Goal: Use online tool/utility: Use online tool/utility

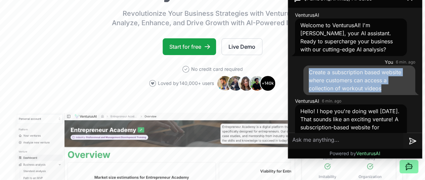
drag, startPoint x: 382, startPoint y: 88, endPoint x: 308, endPoint y: 71, distance: 75.9
click at [308, 71] on div "Create a subscription based website where customers can access a collection of …" at bounding box center [359, 81] width 112 height 30
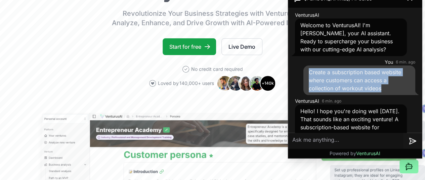
copy span "Create a subscription based website where customers can access a collection of …"
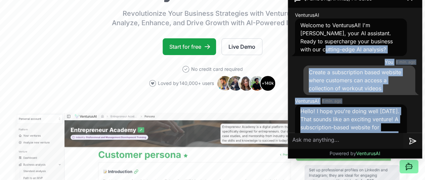
drag, startPoint x: 358, startPoint y: 62, endPoint x: 321, endPoint y: 46, distance: 40.4
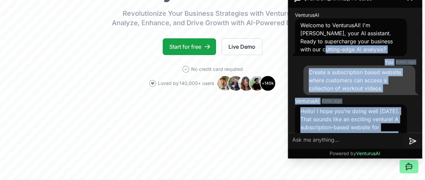
click at [336, 82] on span "Create a subscription based website where customers can access a collection of …" at bounding box center [355, 80] width 92 height 23
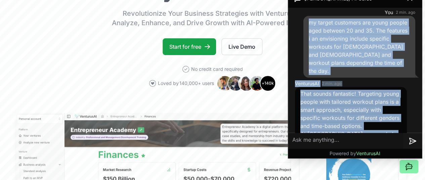
scroll to position [265, 0]
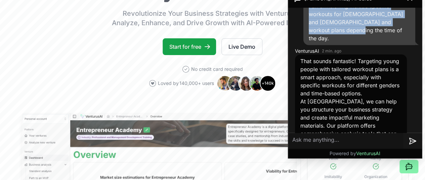
drag, startPoint x: 308, startPoint y: 85, endPoint x: 361, endPoint y: 31, distance: 76.3
click at [361, 31] on div "my target customers are young people aged between 20 and 35. The features i an …" at bounding box center [359, 14] width 112 height 62
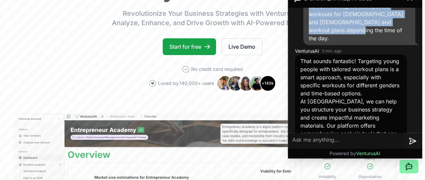
copy span "my target customers are young people aged between 20 and 35. The features i an …"
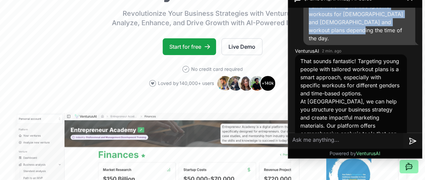
click at [407, 163] on icon at bounding box center [407, 163] width 1 height 1
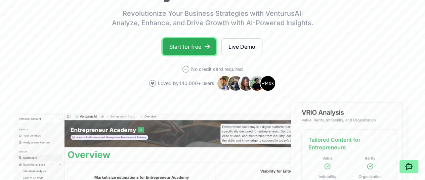
click at [191, 50] on link "Start for free" at bounding box center [189, 46] width 53 height 17
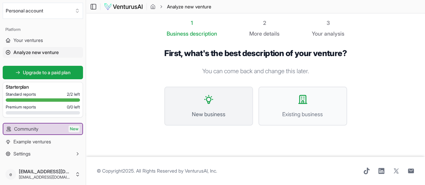
click at [217, 109] on button "New business" at bounding box center [208, 106] width 89 height 39
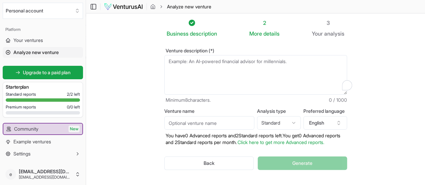
paste textarea "Create a subscription based website where customers can access a collection of …"
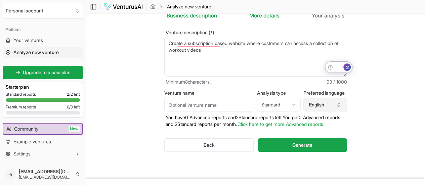
scroll to position [45, 0]
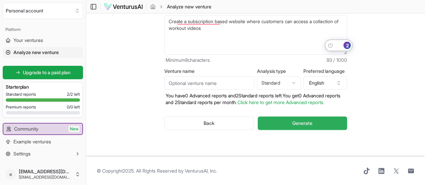
type textarea "Create a subscription based website where customers can access a collection of …"
click at [312, 120] on span "Generate" at bounding box center [302, 123] width 20 height 7
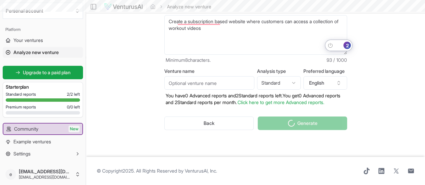
scroll to position [0, 0]
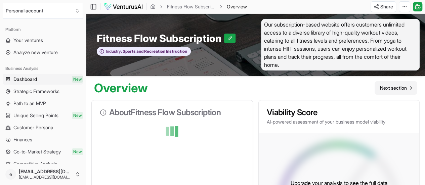
click at [404, 89] on link "Next section" at bounding box center [396, 87] width 42 height 13
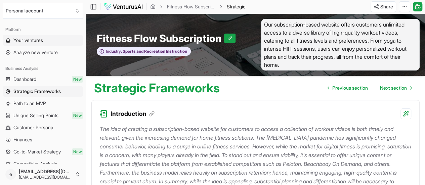
click at [39, 36] on link "Your ventures" at bounding box center [43, 40] width 80 height 11
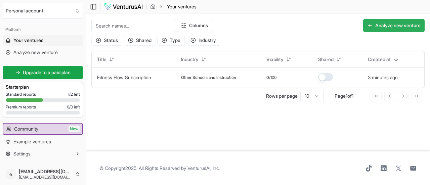
click at [376, 27] on button "Analyze new venture" at bounding box center [393, 25] width 61 height 13
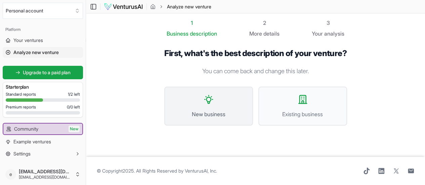
click at [202, 105] on button "New business" at bounding box center [208, 106] width 89 height 39
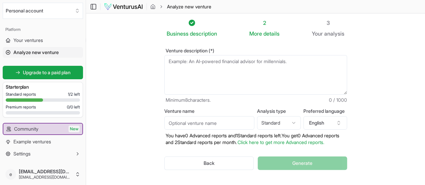
click at [192, 66] on textarea "Venture description (*)" at bounding box center [255, 75] width 183 height 40
click at [202, 79] on textarea "Venture description (*)" at bounding box center [255, 75] width 183 height 40
type textarea "A"
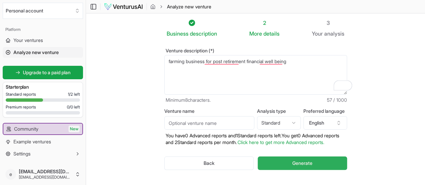
type textarea "farming business for post retirement financial well being"
click at [298, 164] on span "Generate" at bounding box center [302, 163] width 20 height 7
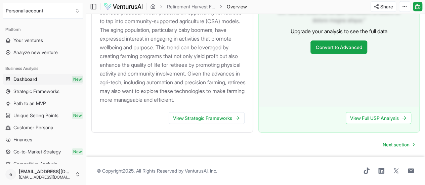
scroll to position [779, 0]
